Goal: Register for event/course: Sign up to attend an event or enroll in a course

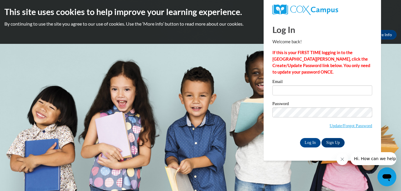
click at [276, 105] on label "Password" at bounding box center [322, 104] width 100 height 6
click at [291, 86] on input "Email" at bounding box center [322, 90] width 100 height 10
type input "rowlandbaileigh@gmail.com"
click at [309, 146] on input "Log In" at bounding box center [310, 142] width 21 height 9
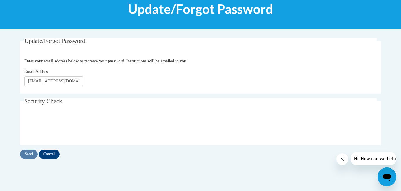
scroll to position [80, 0]
click at [30, 154] on div "Send Cancel" at bounding box center [200, 153] width 361 height 9
click at [26, 150] on input "Send" at bounding box center [29, 153] width 18 height 9
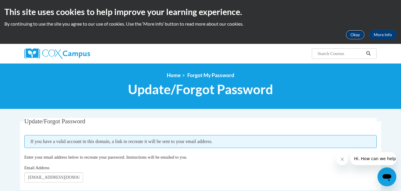
click at [350, 36] on button "Okay" at bounding box center [355, 34] width 19 height 9
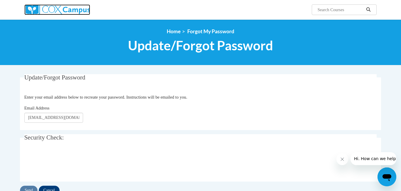
click at [33, 10] on img at bounding box center [57, 9] width 66 height 11
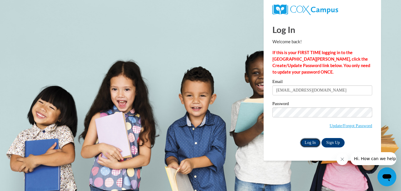
click at [310, 144] on input "Log In" at bounding box center [310, 142] width 21 height 9
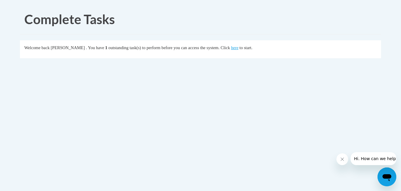
click at [252, 50] on div "Welcome back [PERSON_NAME] . You have 1 outstanding task(s) to perform before y…" at bounding box center [200, 47] width 353 height 6
click at [238, 46] on link "here" at bounding box center [234, 47] width 7 height 5
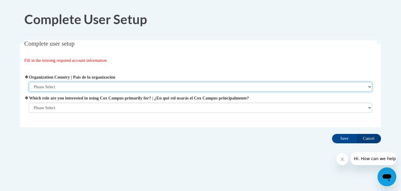
click at [246, 87] on select "Please Select United States | Estados Unidos Outside of the United States | Fue…" at bounding box center [201, 87] width 344 height 10
select select "ad49bcad-a171-4b2e-b99c-48b446064914"
click at [29, 82] on select "Please Select United States | Estados Unidos Outside of the United States | Fue…" at bounding box center [201, 87] width 344 height 10
click at [228, 90] on select "Please Select United States | Estados Unidos Outside of the United States | Fue…" at bounding box center [201, 87] width 344 height 10
click at [226, 90] on select "Please Select United States | Estados Unidos Outside of the United States | Fue…" at bounding box center [201, 87] width 344 height 10
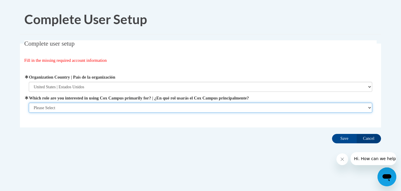
click at [190, 106] on select "Please Select College/University | Colegio/Universidad Community/Nonprofit Part…" at bounding box center [201, 107] width 344 height 10
select select "5a18ea06-2b54-4451-96f2-d152daf9eac5"
click at [29, 102] on select "Please Select College/University | Colegio/Universidad Community/Nonprofit Part…" at bounding box center [201, 107] width 344 height 10
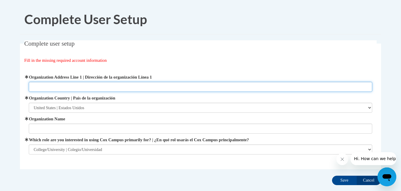
click at [207, 86] on input "Organization Address Line 1 | Dirección de la organización Línea 1" at bounding box center [201, 87] width 344 height 10
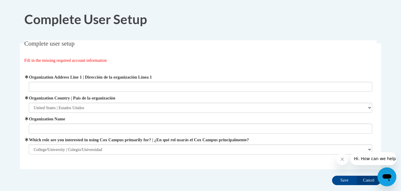
click at [169, 121] on label "Organization Name" at bounding box center [201, 118] width 344 height 6
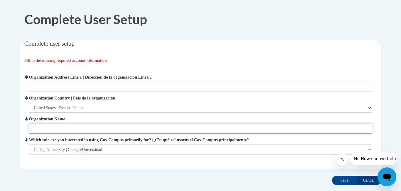
click at [169, 123] on input "Organization Name" at bounding box center [201, 128] width 344 height 10
type input "Valdosta State University"
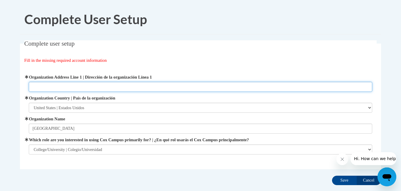
click at [103, 89] on input "Organization Address Line 1 | Dirección de la organización Línea 1" at bounding box center [201, 87] width 344 height 10
paste input "1500 N Patterson St, Valdosta, GA 31698"
type input "1500 N Patterson St, Valdosta, GA 31698"
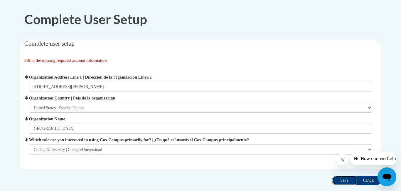
click at [340, 175] on input "Save" at bounding box center [344, 179] width 25 height 9
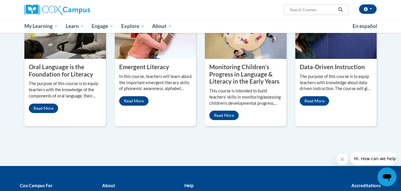
scroll to position [579, 0]
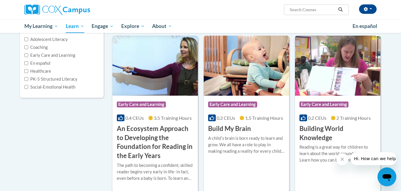
scroll to position [70, 0]
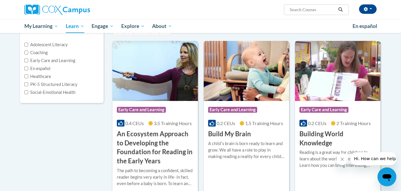
click at [143, 118] on div "Course Category: Early Care and Learning 0.4 CEUs 3.5 Training Hours COURSE An …" at bounding box center [154, 133] width 85 height 65
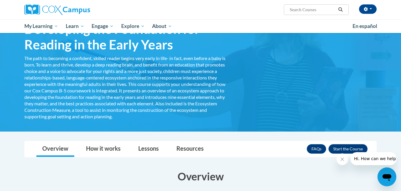
scroll to position [52, 0]
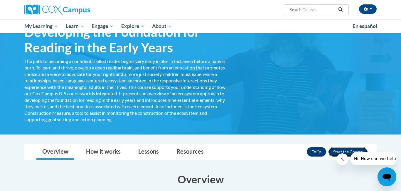
click at [338, 148] on button "Enroll" at bounding box center [348, 151] width 39 height 9
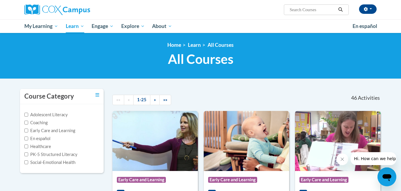
click at [317, 11] on input "Search..." at bounding box center [312, 9] width 47 height 7
type input "data driven instruction"
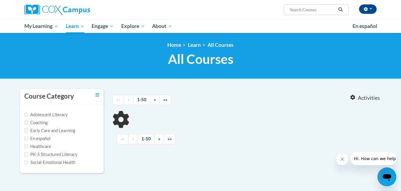
type input "data driven instruction"
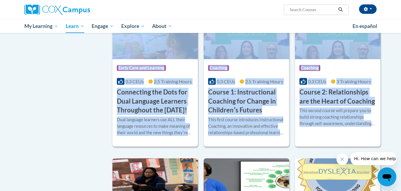
scroll to position [274, 0]
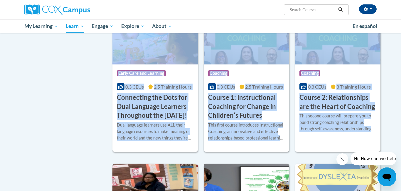
drag, startPoint x: 400, startPoint y: 19, endPoint x: 400, endPoint y: 52, distance: 32.9
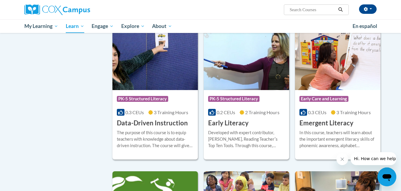
scroll to position [574, 0]
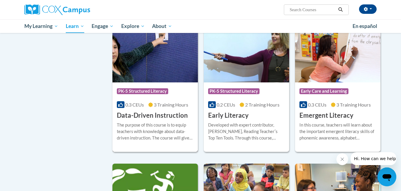
click at [158, 98] on div "Course Category: PK-5 Structured Literacy" at bounding box center [155, 91] width 77 height 13
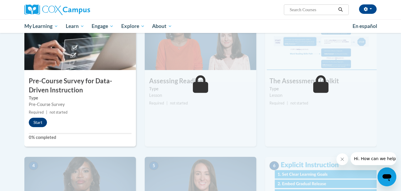
scroll to position [141, 0]
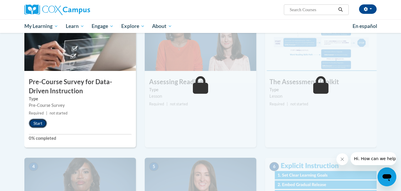
click at [42, 122] on button "Start" at bounding box center [38, 122] width 18 height 9
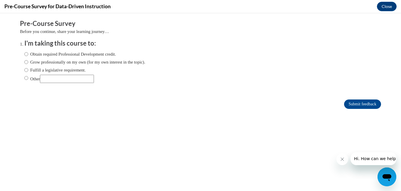
scroll to position [0, 0]
click at [23, 69] on ol "I'm taking this course to: Obtain required Professional Development credit. Gro…" at bounding box center [200, 65] width 361 height 53
click at [25, 70] on input "Fulfill a legislative requirement." at bounding box center [26, 70] width 4 height 6
radio input "true"
click at [359, 104] on input "Submit feedback" at bounding box center [362, 103] width 37 height 9
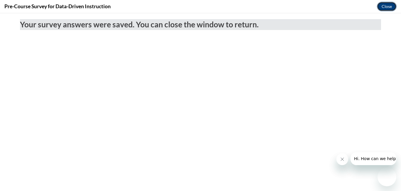
click at [390, 9] on button "Close" at bounding box center [387, 6] width 20 height 9
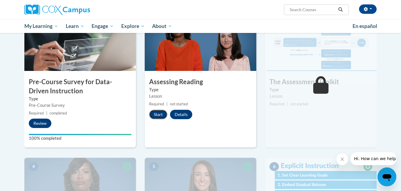
click at [160, 114] on button "Start" at bounding box center [158, 114] width 18 height 9
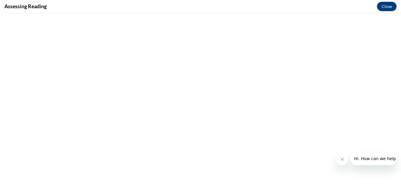
click at [340, 158] on icon "Close message from company" at bounding box center [342, 158] width 5 height 5
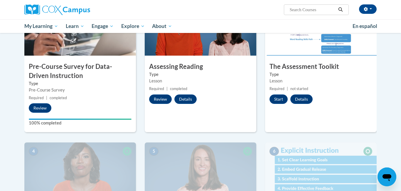
scroll to position [146, 0]
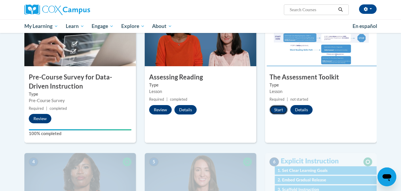
click at [277, 111] on button "Start" at bounding box center [278, 109] width 18 height 9
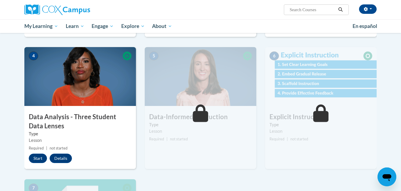
scroll to position [250, 0]
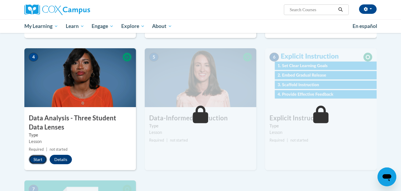
click at [33, 161] on button "Start" at bounding box center [38, 158] width 18 height 9
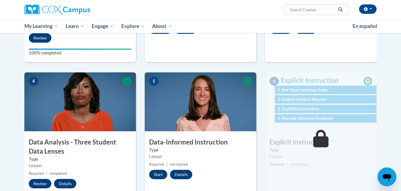
scroll to position [239, 0]
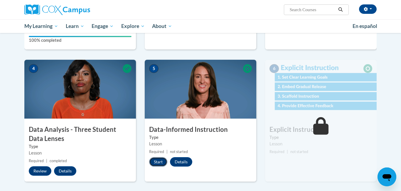
click at [159, 160] on button "Start" at bounding box center [158, 161] width 18 height 9
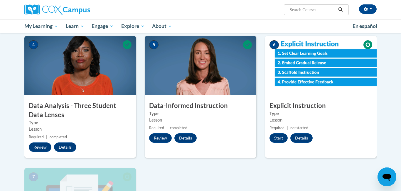
scroll to position [265, 0]
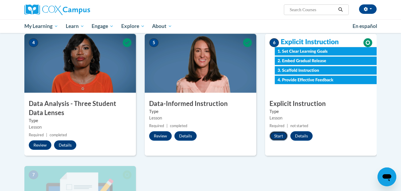
click at [278, 135] on button "Start" at bounding box center [278, 135] width 18 height 9
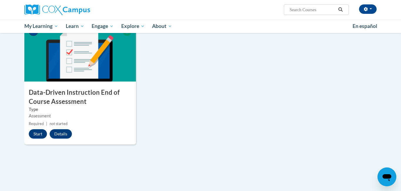
scroll to position [410, 0]
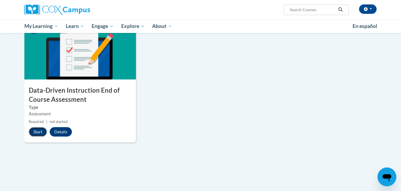
click at [33, 130] on button "Start" at bounding box center [38, 131] width 18 height 9
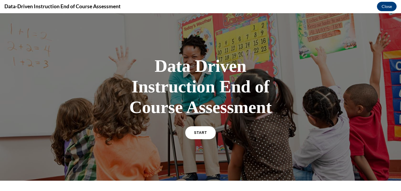
scroll to position [0, 0]
click at [194, 137] on link "START" at bounding box center [200, 133] width 32 height 14
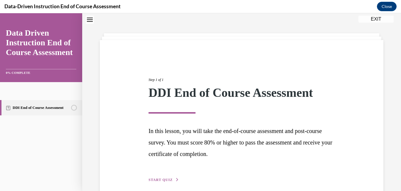
scroll to position [46, 0]
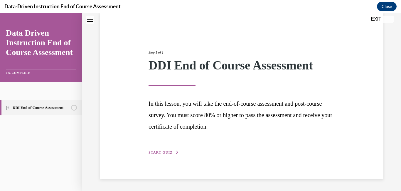
click at [158, 152] on span "START QUIZ" at bounding box center [161, 152] width 24 height 4
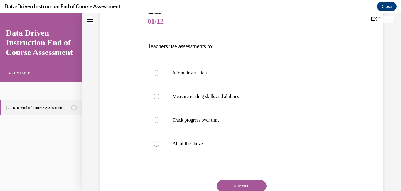
scroll to position [72, 0]
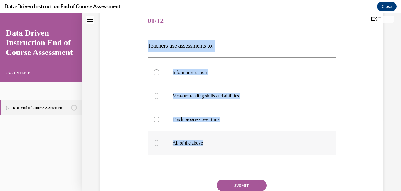
drag, startPoint x: 148, startPoint y: 45, endPoint x: 206, endPoint y: 148, distance: 118.7
click at [206, 148] on div "Question 01/12 Teachers use assessments to: Inform instruction Measure reading …" at bounding box center [242, 118] width 188 height 218
copy div "Teachers use assessments to: Inform instruction Measure reading skills and abil…"
click at [198, 48] on span "Teachers use assessments to:" at bounding box center [181, 45] width 66 height 6
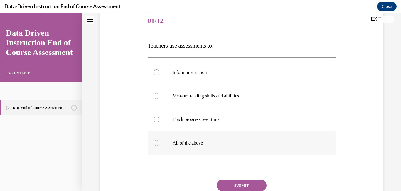
click at [156, 147] on label "All of the above" at bounding box center [242, 142] width 188 height 23
click at [156, 146] on input "All of the above" at bounding box center [157, 143] width 6 height 6
radio input "true"
click at [235, 183] on button "SUBMIT" at bounding box center [242, 185] width 50 height 12
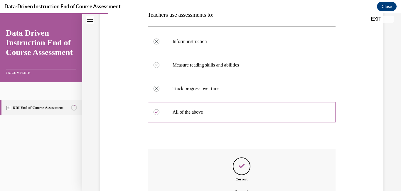
scroll to position [168, 0]
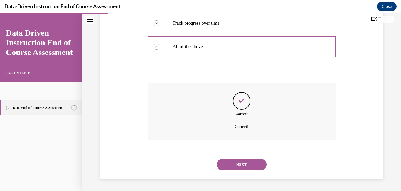
click at [233, 167] on button "NEXT" at bounding box center [242, 164] width 50 height 12
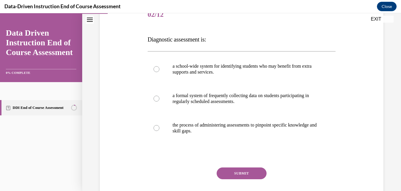
scroll to position [70, 0]
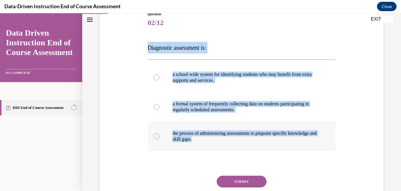
drag, startPoint x: 148, startPoint y: 48, endPoint x: 275, endPoint y: 143, distance: 158.2
click at [275, 143] on div "Question 02/12 Diagnostic assessment is: a school-wide system for identifying s…" at bounding box center [242, 117] width 188 height 212
copy div "Diagnostic assessment is: a school-wide system for identifying students who may…"
click at [156, 133] on div at bounding box center [157, 136] width 6 height 6
click at [156, 133] on input "the process of administering assessments to pinpoint specific knowledge and ski…" at bounding box center [157, 136] width 6 height 6
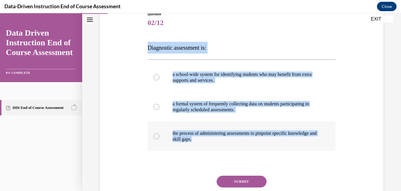
radio input "true"
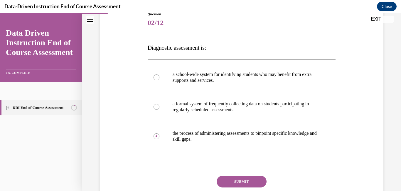
click at [235, 178] on button "SUBMIT" at bounding box center [242, 181] width 50 height 12
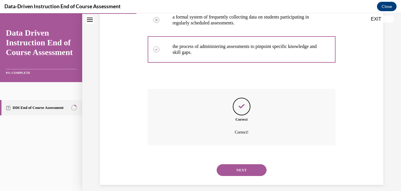
scroll to position [162, 0]
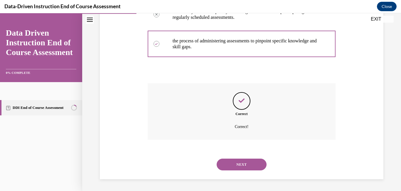
click at [245, 166] on button "NEXT" at bounding box center [242, 164] width 50 height 12
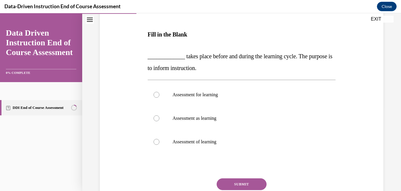
scroll to position [84, 0]
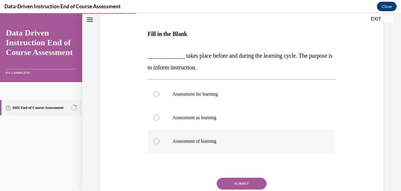
drag, startPoint x: 147, startPoint y: 57, endPoint x: 245, endPoint y: 144, distance: 131.0
click at [245, 144] on div "Question 03/12 Fill in the Blank _____________ takes place before and during th…" at bounding box center [242, 112] width 188 height 228
copy div "_____________ takes place before and during the learning cycle. The purpose is …"
click at [159, 97] on label "Assessment for learning" at bounding box center [242, 93] width 188 height 23
click at [159, 97] on input "Assessment for learning" at bounding box center [157, 94] width 6 height 6
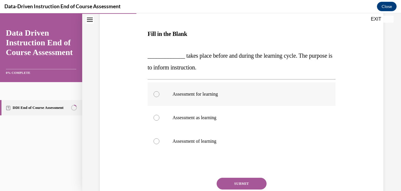
radio input "true"
click at [234, 181] on button "SUBMIT" at bounding box center [242, 183] width 50 height 12
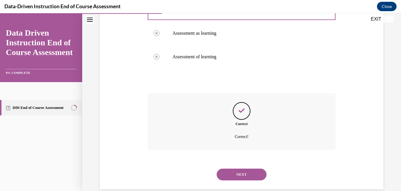
scroll to position [178, 0]
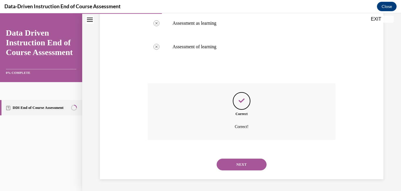
click at [248, 165] on button "NEXT" at bounding box center [242, 164] width 50 height 12
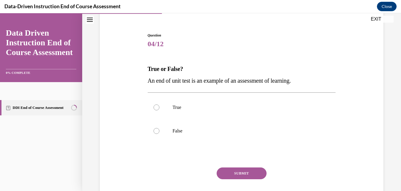
scroll to position [49, 0]
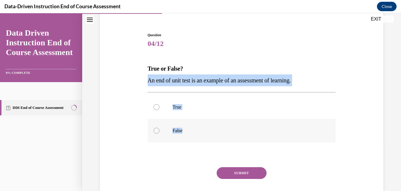
drag, startPoint x: 148, startPoint y: 81, endPoint x: 184, endPoint y: 137, distance: 66.7
click at [184, 137] on div "Question 04/12 True or False? An end of unit test is an example of an assessmen…" at bounding box center [242, 123] width 188 height 183
copy div "An end of unit test is an example of an assessment of learning. True False"
click at [154, 109] on div at bounding box center [157, 107] width 6 height 6
click at [154, 109] on input "True" at bounding box center [157, 107] width 6 height 6
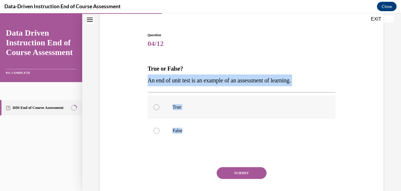
radio input "true"
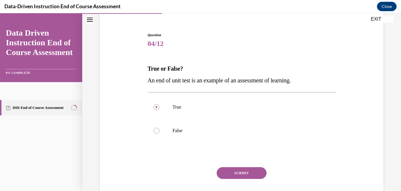
click at [238, 173] on button "SUBMIT" at bounding box center [242, 173] width 50 height 12
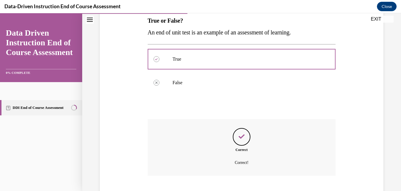
scroll to position [133, 0]
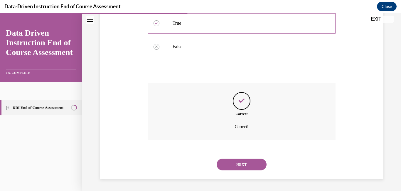
click at [245, 169] on button "NEXT" at bounding box center [242, 164] width 50 height 12
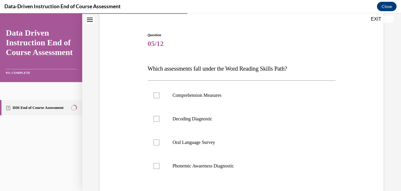
scroll to position [50, 0]
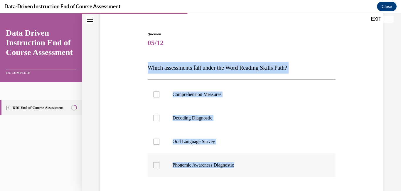
drag, startPoint x: 148, startPoint y: 67, endPoint x: 266, endPoint y: 174, distance: 159.6
click at [266, 174] on div "Question 05/12 Which assessments fall under the Word Reading Skills Path? Compr…" at bounding box center [242, 140] width 188 height 218
copy div "Which assessments fall under the Word Reading Skills Path? Comprehension Measur…"
click at [159, 121] on label "Decoding Diagnostic" at bounding box center [242, 117] width 188 height 23
click at [159, 121] on input "Decoding Diagnostic" at bounding box center [157, 118] width 6 height 6
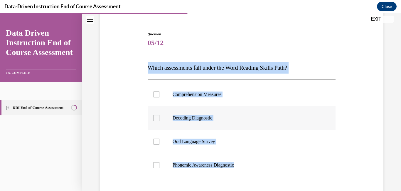
checkbox input "true"
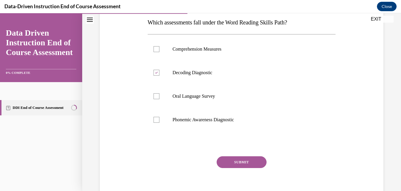
scroll to position [94, 0]
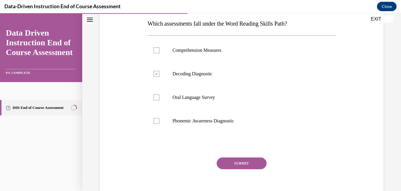
click at [256, 155] on div "Question 05/12 Which assessments fall under the Word Reading Skills Path? Compr…" at bounding box center [242, 96] width 188 height 218
click at [256, 160] on button "SUBMIT" at bounding box center [242, 163] width 50 height 12
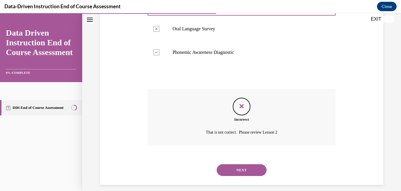
scroll to position [168, 0]
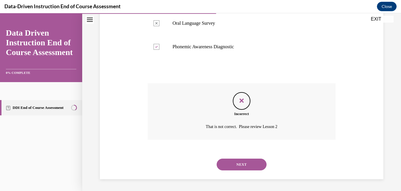
click at [254, 166] on button "NEXT" at bounding box center [242, 164] width 50 height 12
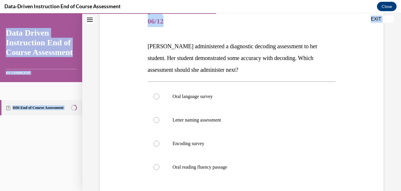
scroll to position [144, 0]
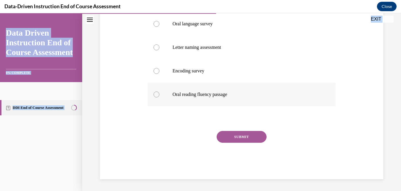
drag, startPoint x: 148, startPoint y: 46, endPoint x: 245, endPoint y: 104, distance: 113.0
click at [245, 104] on div "Question 06/12 Mrs. Lee administered a diagnostic decoding assessment to her st…" at bounding box center [242, 57] width 188 height 241
copy div "Mrs. Lee administered a diagnostic decoding assessment to her student. Her stud…"
click at [165, 70] on label "Encoding survey" at bounding box center [242, 70] width 188 height 23
click at [159, 70] on input "Encoding survey" at bounding box center [157, 71] width 6 height 6
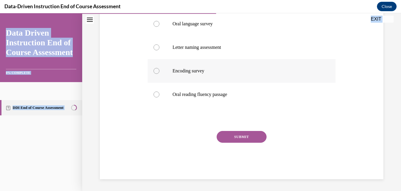
radio input "true"
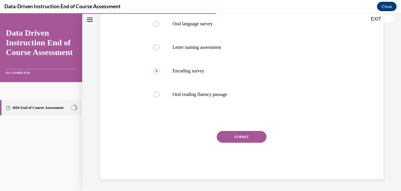
click at [233, 142] on button "SUBMIT" at bounding box center [242, 137] width 50 height 12
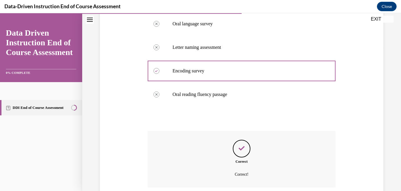
scroll to position [192, 0]
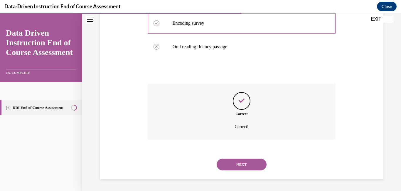
click at [243, 166] on button "NEXT" at bounding box center [242, 164] width 50 height 12
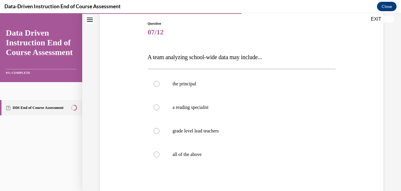
scroll to position [61, 0]
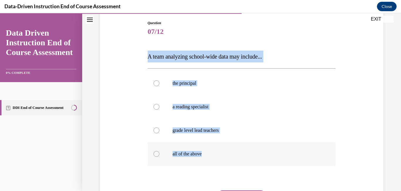
drag, startPoint x: 148, startPoint y: 57, endPoint x: 205, endPoint y: 157, distance: 115.2
click at [205, 157] on div "Question 07/12 A team analyzing school-wide data may include... the principal a…" at bounding box center [242, 129] width 188 height 218
copy div "A team analyzing school-wide data may include... the principal a reading specia…"
click at [163, 161] on label "all of the above" at bounding box center [242, 153] width 188 height 23
click at [159, 156] on input "all of the above" at bounding box center [157, 154] width 6 height 6
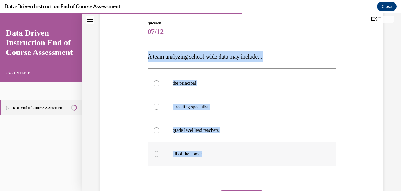
radio input "true"
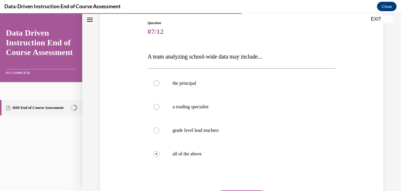
scroll to position [121, 0]
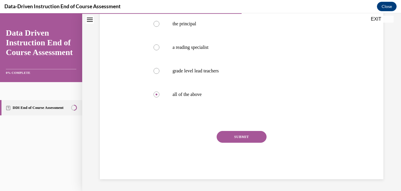
click at [230, 140] on button "SUBMIT" at bounding box center [242, 137] width 50 height 12
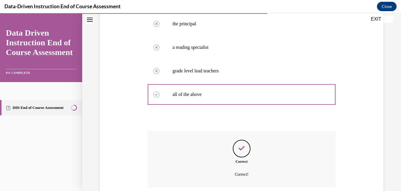
scroll to position [168, 0]
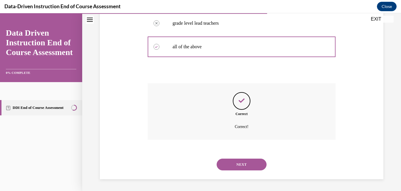
click at [245, 167] on button "NEXT" at bounding box center [242, 164] width 50 height 12
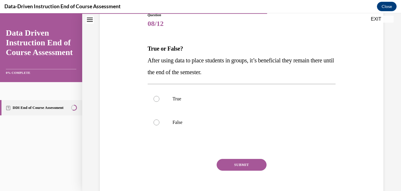
scroll to position [68, 0]
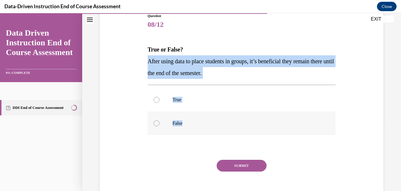
drag, startPoint x: 149, startPoint y: 61, endPoint x: 191, endPoint y: 134, distance: 84.6
click at [191, 134] on div "Question 08/12 True or False? After using data to place students in groups, it’…" at bounding box center [242, 110] width 188 height 194
copy div "After using data to place students in groups, it’s beneficial they remain there…"
click at [157, 126] on label "False" at bounding box center [242, 122] width 188 height 23
click at [157, 126] on input "False" at bounding box center [157, 123] width 6 height 6
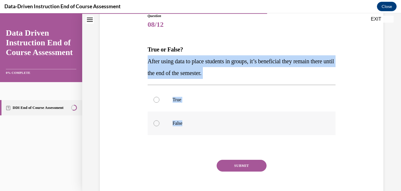
radio input "true"
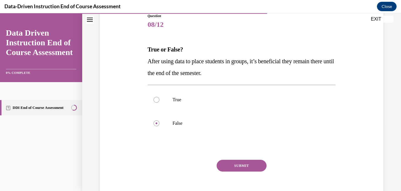
click at [238, 166] on button "SUBMIT" at bounding box center [242, 165] width 50 height 12
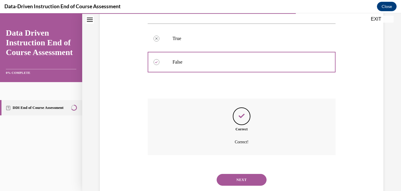
scroll to position [145, 0]
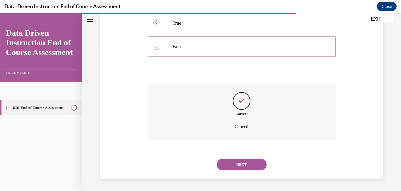
click at [245, 168] on button "NEXT" at bounding box center [242, 164] width 50 height 12
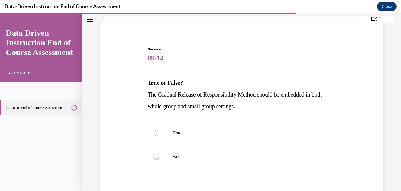
scroll to position [36, 0]
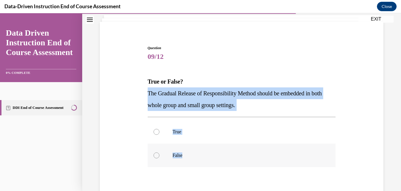
drag, startPoint x: 148, startPoint y: 92, endPoint x: 190, endPoint y: 157, distance: 78.0
click at [190, 157] on div "Question 09/12 True or False? The Gradual Release of Responsibility Method shou…" at bounding box center [242, 142] width 188 height 194
copy div "The Gradual Release of Responsibility Method should be embedded in both whole g…"
click at [153, 137] on label "True" at bounding box center [242, 131] width 188 height 23
click at [154, 134] on input "True" at bounding box center [157, 132] width 6 height 6
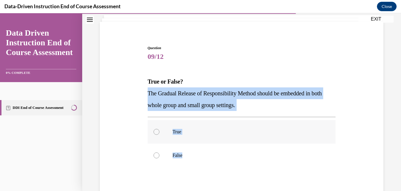
radio input "true"
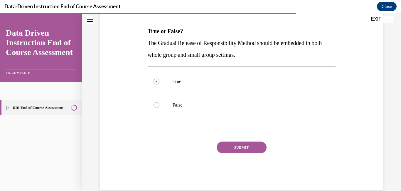
scroll to position [90, 0]
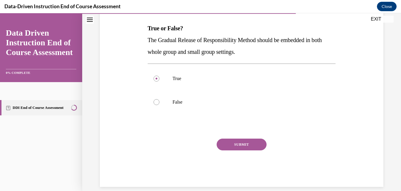
click at [248, 144] on button "SUBMIT" at bounding box center [242, 144] width 50 height 12
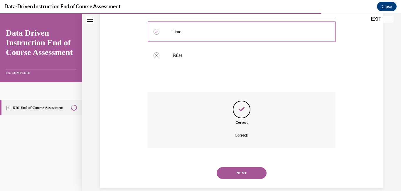
scroll to position [145, 0]
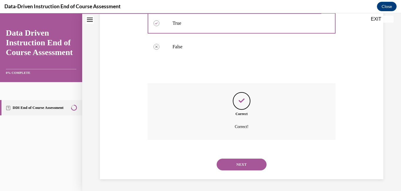
click at [246, 163] on button "NEXT" at bounding box center [242, 164] width 50 height 12
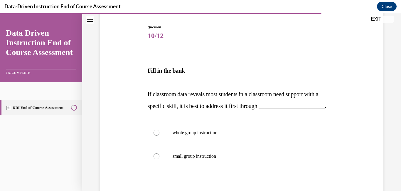
scroll to position [59, 0]
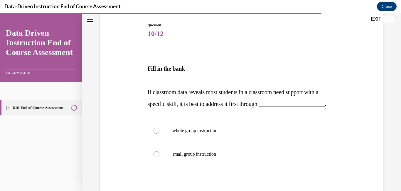
drag, startPoint x: 148, startPoint y: 82, endPoint x: 227, endPoint y: 96, distance: 79.5
click at [227, 96] on span "If classroom data reveals most students in a classroom need support with a spec…" at bounding box center [237, 98] width 179 height 18
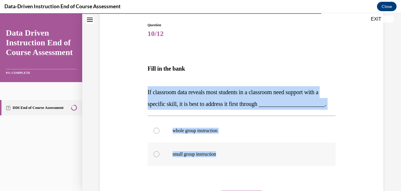
drag, startPoint x: 148, startPoint y: 82, endPoint x: 221, endPoint y: 148, distance: 98.9
click at [221, 148] on div "Question 10/12 Fill in the bank If classroom data reveals most students in a cl…" at bounding box center [242, 130] width 188 height 216
copy div "If classroom data reveals most students in a classroom need support with a spec…"
click at [159, 127] on div at bounding box center [157, 130] width 6 height 6
click at [159, 127] on input "whole group instruction" at bounding box center [157, 130] width 6 height 6
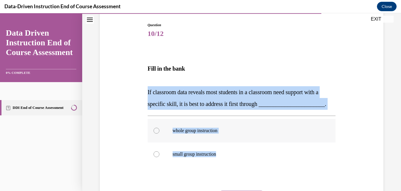
radio input "true"
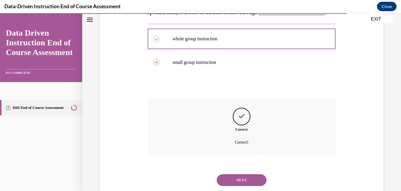
scroll to position [156, 0]
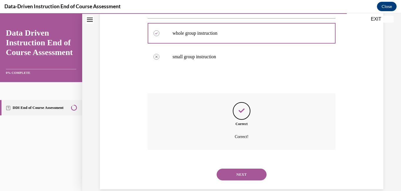
click at [240, 168] on button "NEXT" at bounding box center [242, 174] width 50 height 12
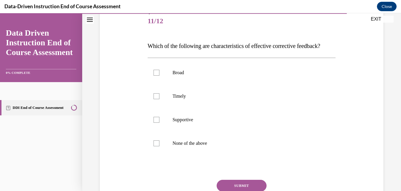
scroll to position [71, 0]
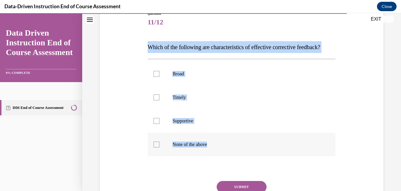
drag, startPoint x: 149, startPoint y: 46, endPoint x: 226, endPoint y: 159, distance: 137.0
click at [226, 159] on div "Question 11/12 Which of the following are characteristics of effective correcti…" at bounding box center [242, 120] width 188 height 218
click at [154, 100] on div at bounding box center [157, 97] width 6 height 6
click at [154, 100] on input "Timely" at bounding box center [157, 97] width 6 height 6
checkbox input "true"
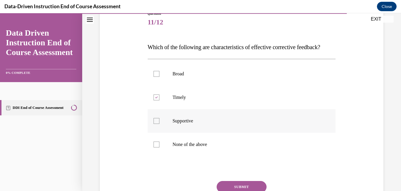
click at [159, 132] on label "Supportive" at bounding box center [242, 120] width 188 height 23
click at [159, 124] on input "Supportive" at bounding box center [157, 121] width 6 height 6
checkbox input "true"
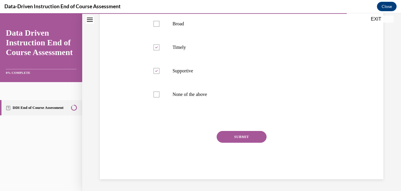
click at [262, 135] on button "SUBMIT" at bounding box center [242, 137] width 50 height 12
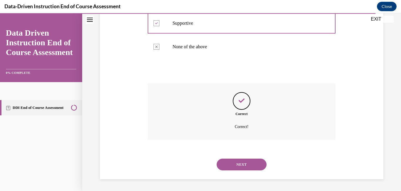
scroll to position [180, 0]
click at [241, 166] on button "NEXT" at bounding box center [242, 164] width 50 height 12
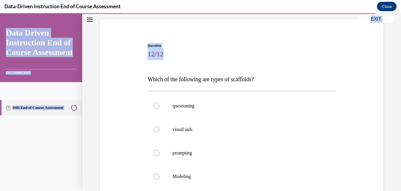
scroll to position [144, 0]
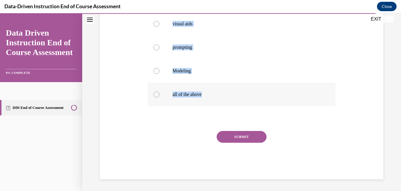
drag, startPoint x: 148, startPoint y: 78, endPoint x: 208, endPoint y: 100, distance: 64.0
click at [208, 100] on div "Question 12/12 Which of the following are types of scaffolds? questioning visua…" at bounding box center [242, 57] width 188 height 241
click at [158, 97] on div at bounding box center [157, 94] width 6 height 6
click at [158, 97] on input "all of the above" at bounding box center [157, 94] width 6 height 6
radio input "true"
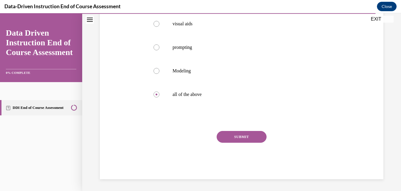
click at [240, 140] on button "SUBMIT" at bounding box center [242, 137] width 50 height 12
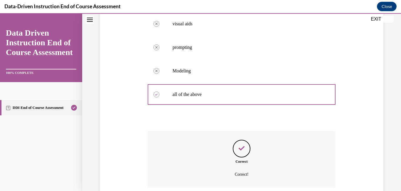
scroll to position [192, 0]
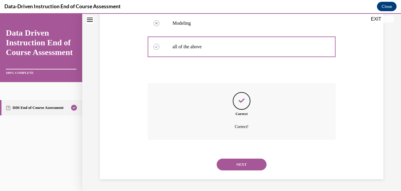
click at [245, 164] on button "NEXT" at bounding box center [242, 164] width 50 height 12
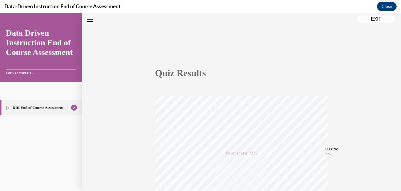
scroll to position [0, 0]
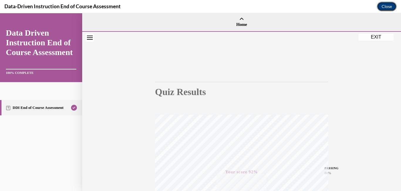
click at [385, 10] on button "Close" at bounding box center [387, 6] width 20 height 9
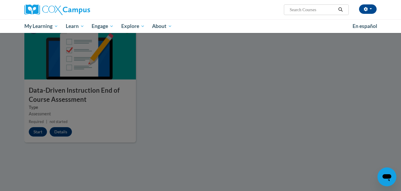
click at [185, 115] on div at bounding box center [200, 95] width 401 height 191
click at [56, 128] on div at bounding box center [200, 95] width 401 height 191
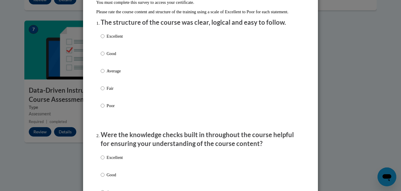
scroll to position [56, 0]
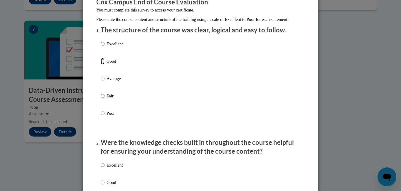
click at [104, 64] on input "Good" at bounding box center [103, 61] width 4 height 6
radio input "true"
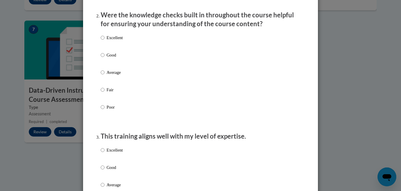
scroll to position [189, 0]
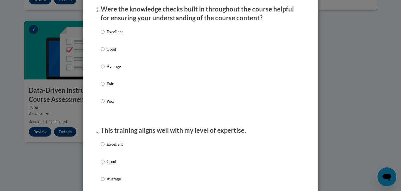
click at [107, 154] on label "Excellent" at bounding box center [112, 149] width 22 height 16
click at [105, 147] on input "Excellent" at bounding box center [103, 144] width 4 height 6
radio input "true"
click at [102, 35] on input "Excellent" at bounding box center [103, 31] width 4 height 6
radio input "true"
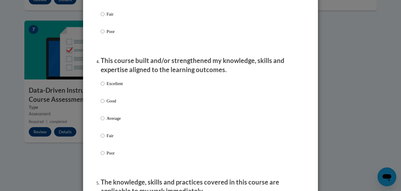
scroll to position [373, 0]
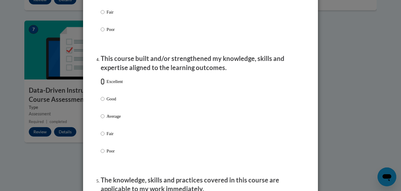
click at [104, 85] on input "Excellent" at bounding box center [103, 81] width 4 height 6
radio input "true"
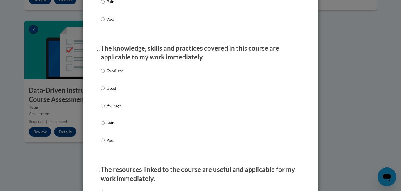
scroll to position [510, 0]
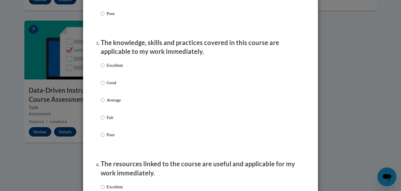
click at [110, 68] on p "Excellent" at bounding box center [115, 65] width 16 height 6
click at [105, 68] on input "Excellent" at bounding box center [103, 65] width 4 height 6
radio input "true"
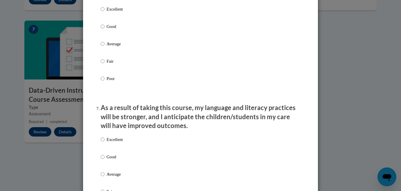
scroll to position [689, 0]
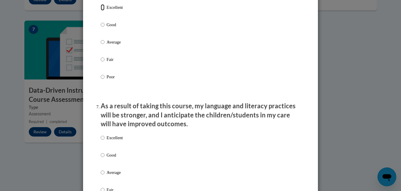
click at [103, 10] on input "Excellent" at bounding box center [103, 7] width 4 height 6
radio input "true"
click at [102, 141] on input "Excellent" at bounding box center [103, 137] width 4 height 6
radio input "true"
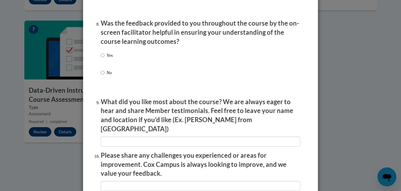
scroll to position [905, 0]
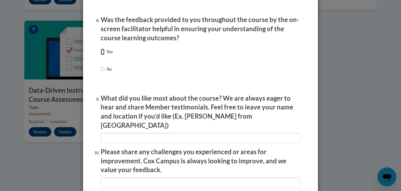
click at [102, 55] on input "Yes" at bounding box center [103, 51] width 4 height 6
radio input "true"
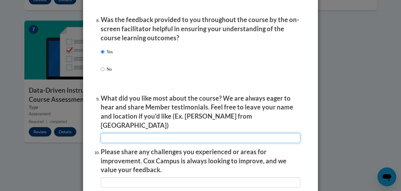
click at [146, 133] on input "textbox" at bounding box center [201, 138] width 200 height 10
type input "Learning more about collecting data on student's learning."
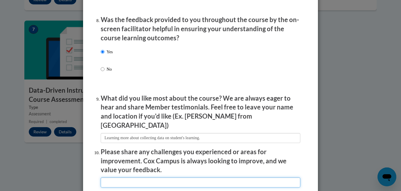
click at [242, 177] on input "textbox" at bounding box center [201, 182] width 200 height 10
type input "N/A"
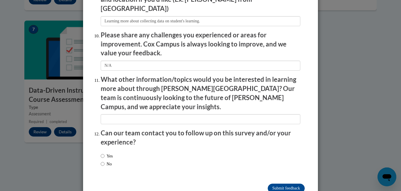
scroll to position [1029, 0]
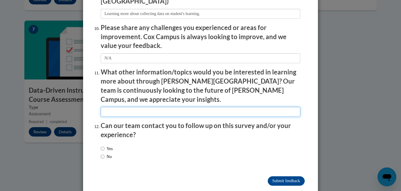
click at [194, 107] on input "textbox" at bounding box center [201, 112] width 200 height 10
type input "N?A"
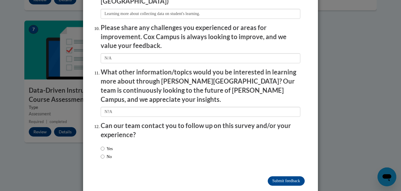
click at [105, 153] on label "No" at bounding box center [106, 156] width 11 height 6
click at [105, 153] on input "No" at bounding box center [103, 156] width 4 height 6
radio input "true"
click at [287, 176] on input "Submit feedback" at bounding box center [286, 180] width 37 height 9
